Goal: Communication & Community: Participate in discussion

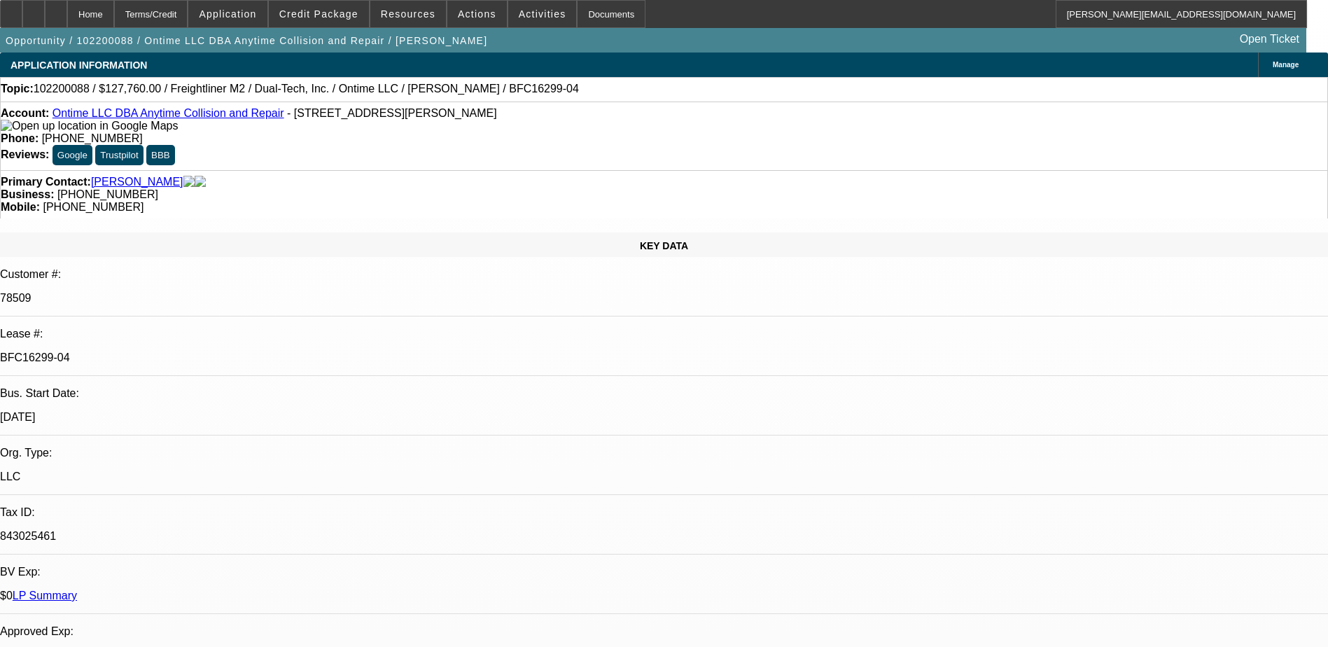
select select "0"
select select "0.1"
select select "0"
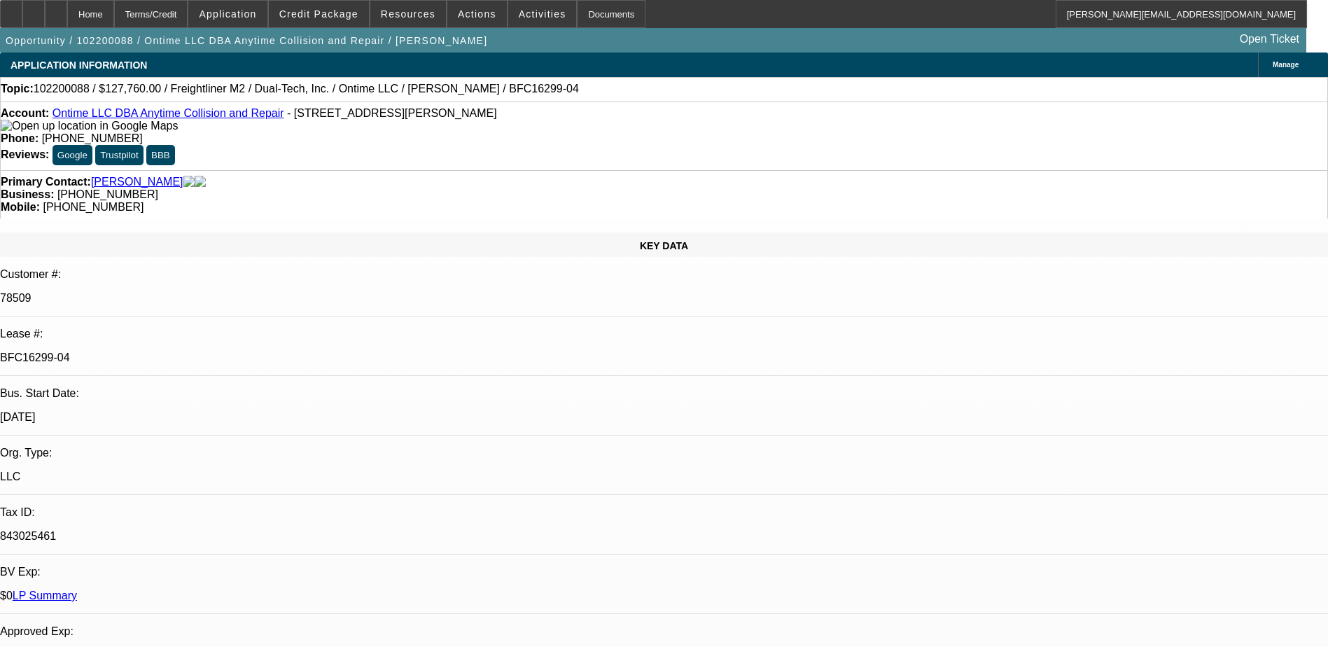
select select "0.1"
select select "0"
select select "0.1"
select select "0"
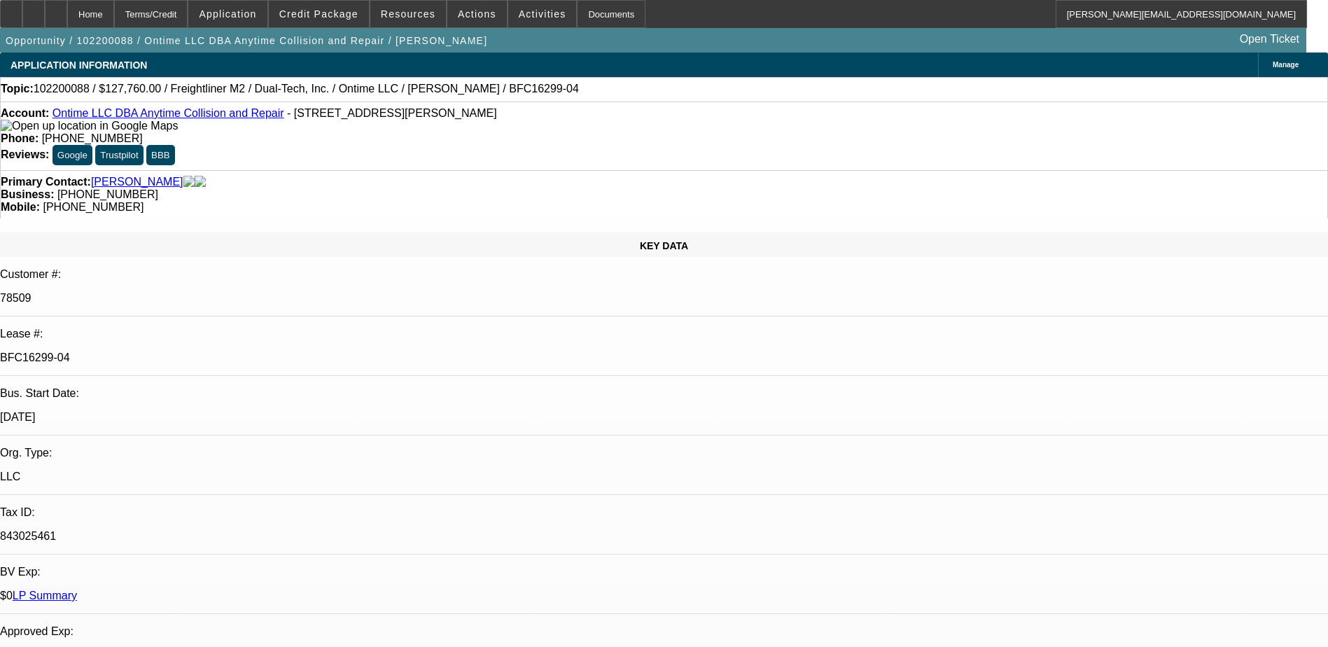
select select "0"
select select "0.1"
select select "1"
select select "4"
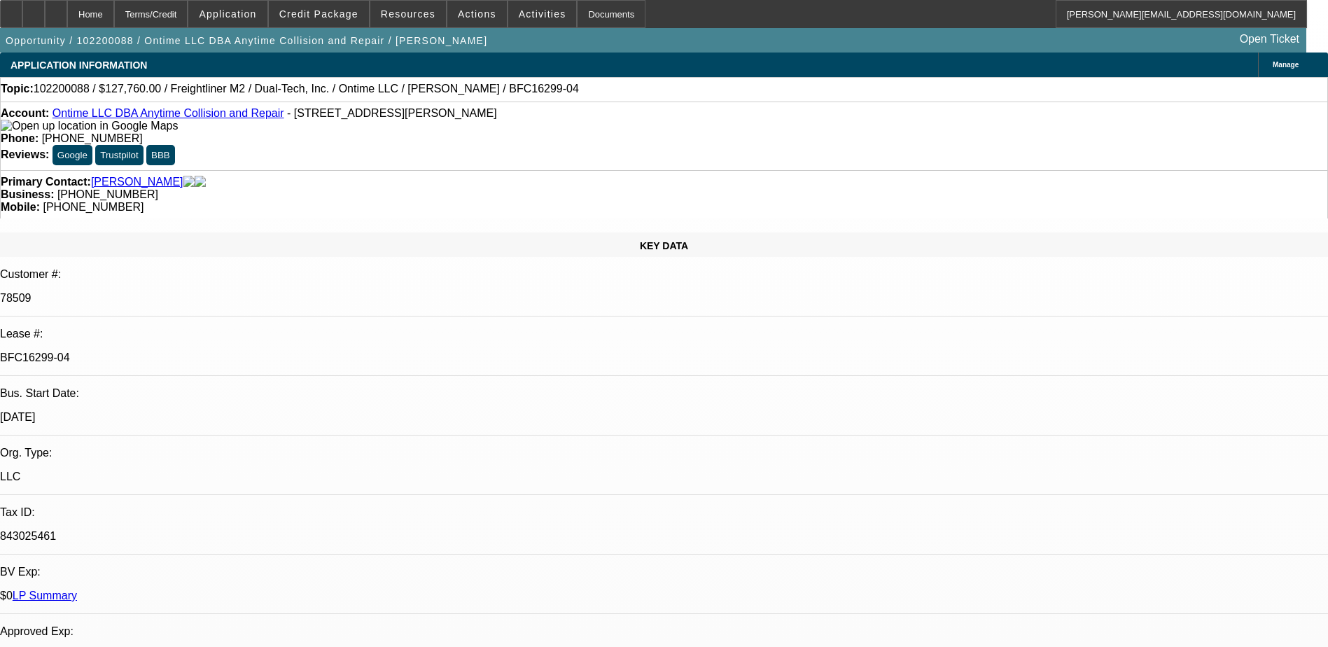
select select "1"
select select "4"
select select "1"
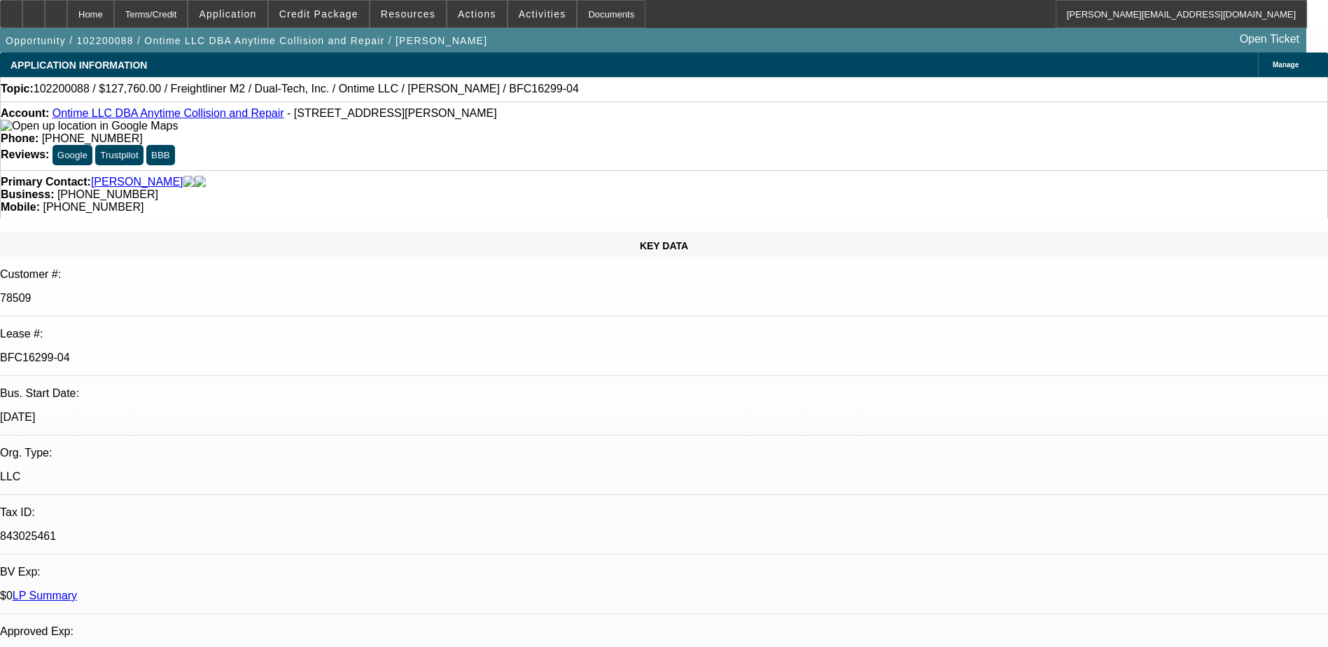
select select "4"
select select "1"
select select "4"
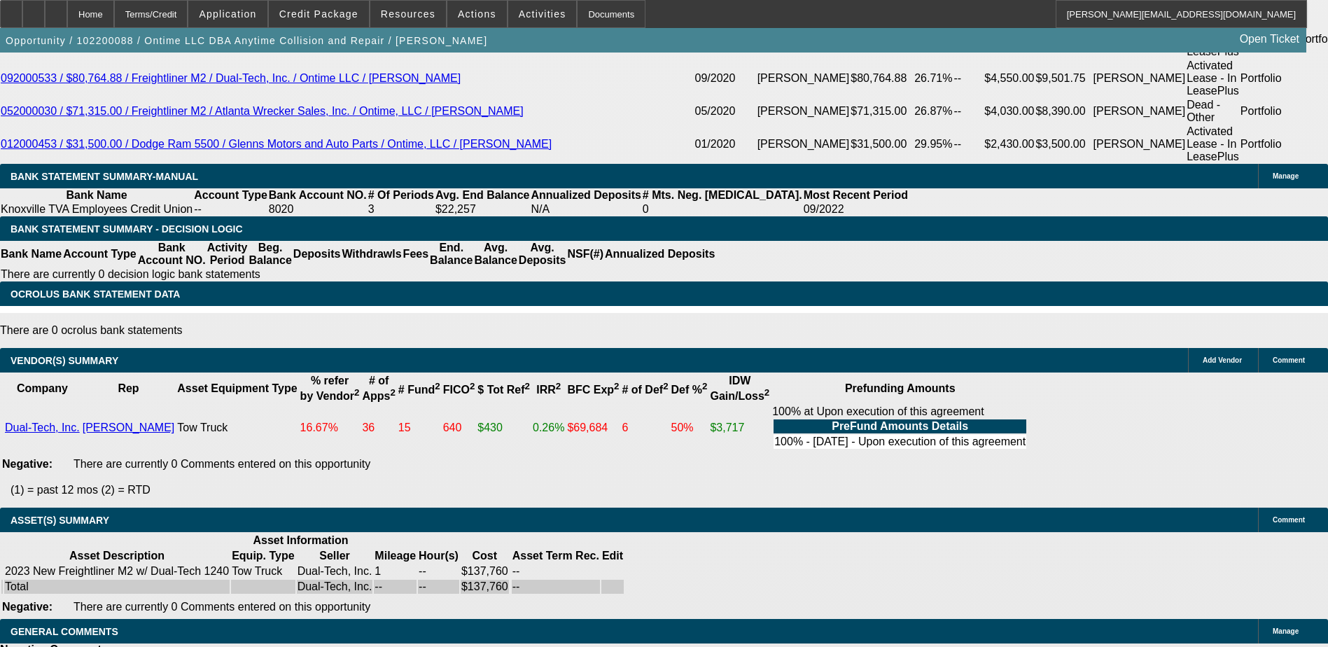
scroll to position [2857, 0]
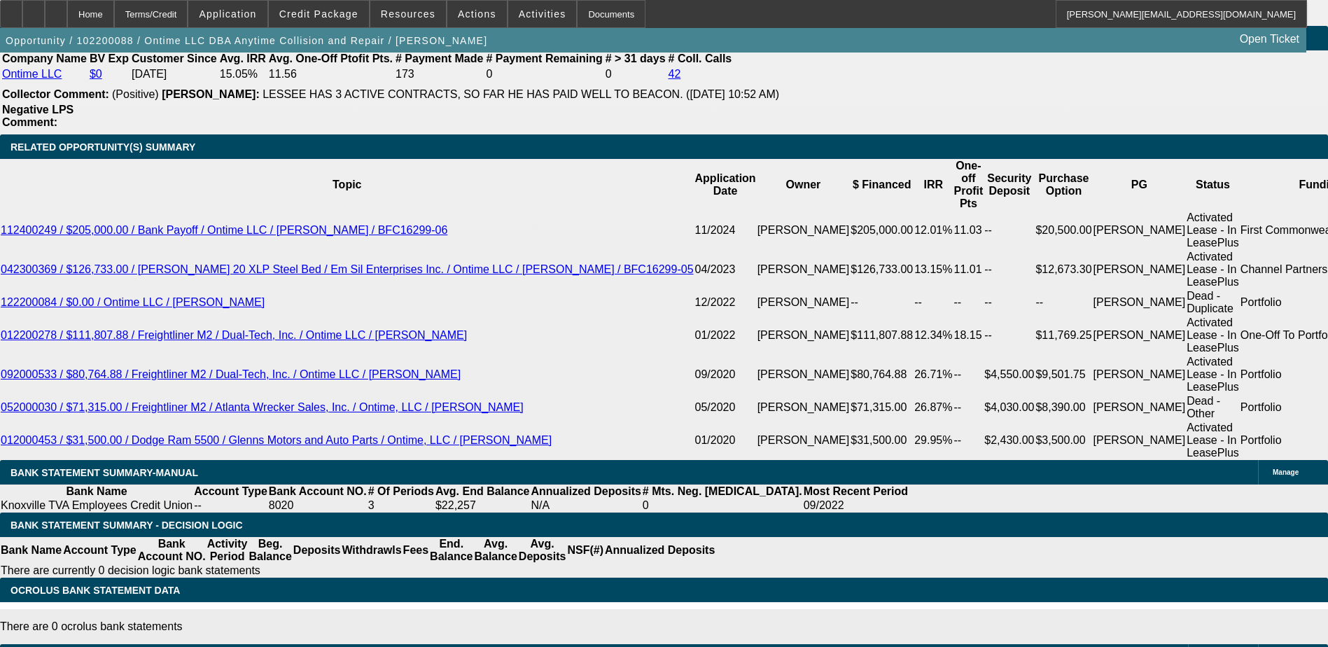
scroll to position [2256, 0]
